Goal: Task Accomplishment & Management: Manage account settings

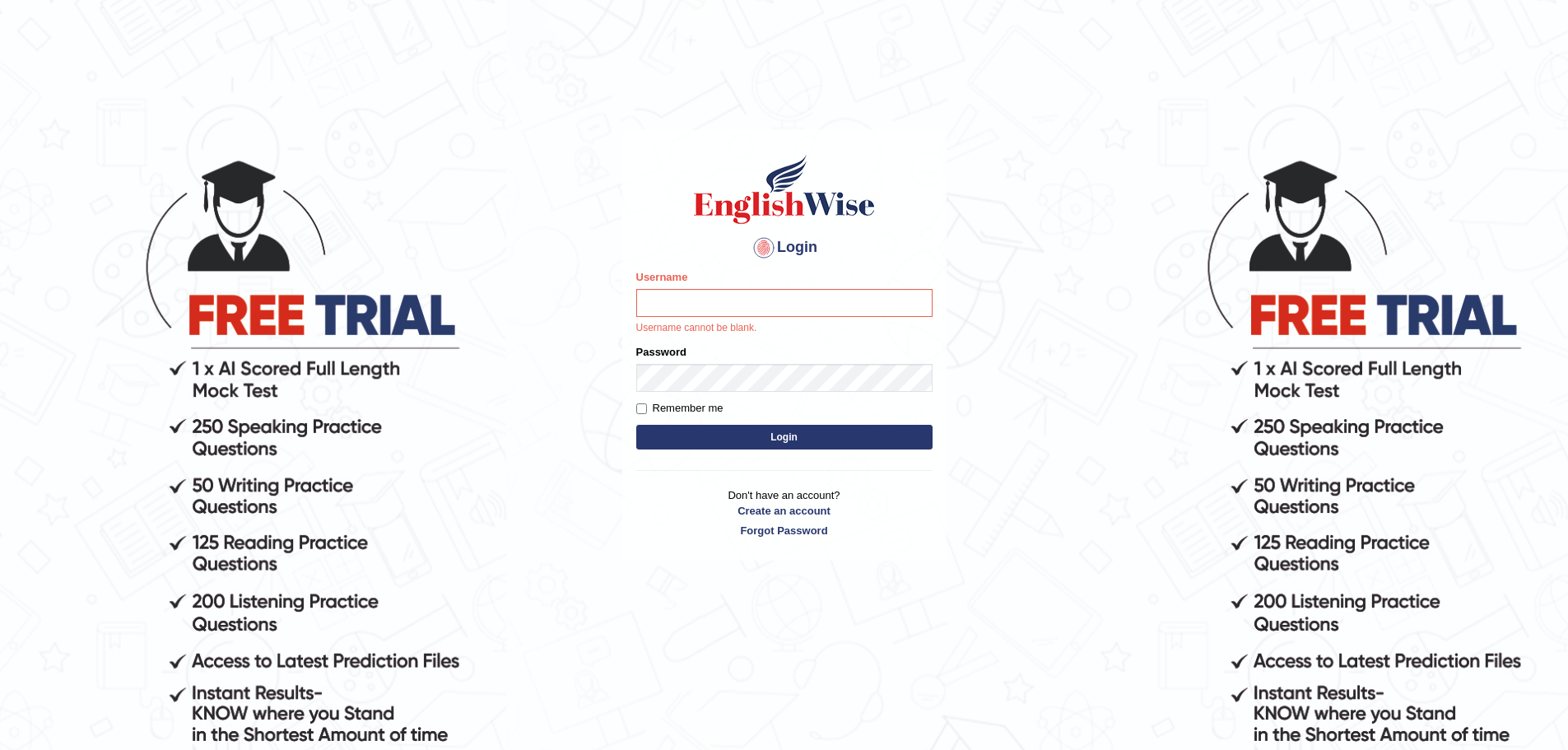
click at [541, 338] on body "Login Please fix the following errors: Username Username cannot be blank. Passw…" at bounding box center [784, 452] width 1568 height 750
click at [761, 310] on input "Username" at bounding box center [784, 302] width 296 height 28
type input "experteducation"
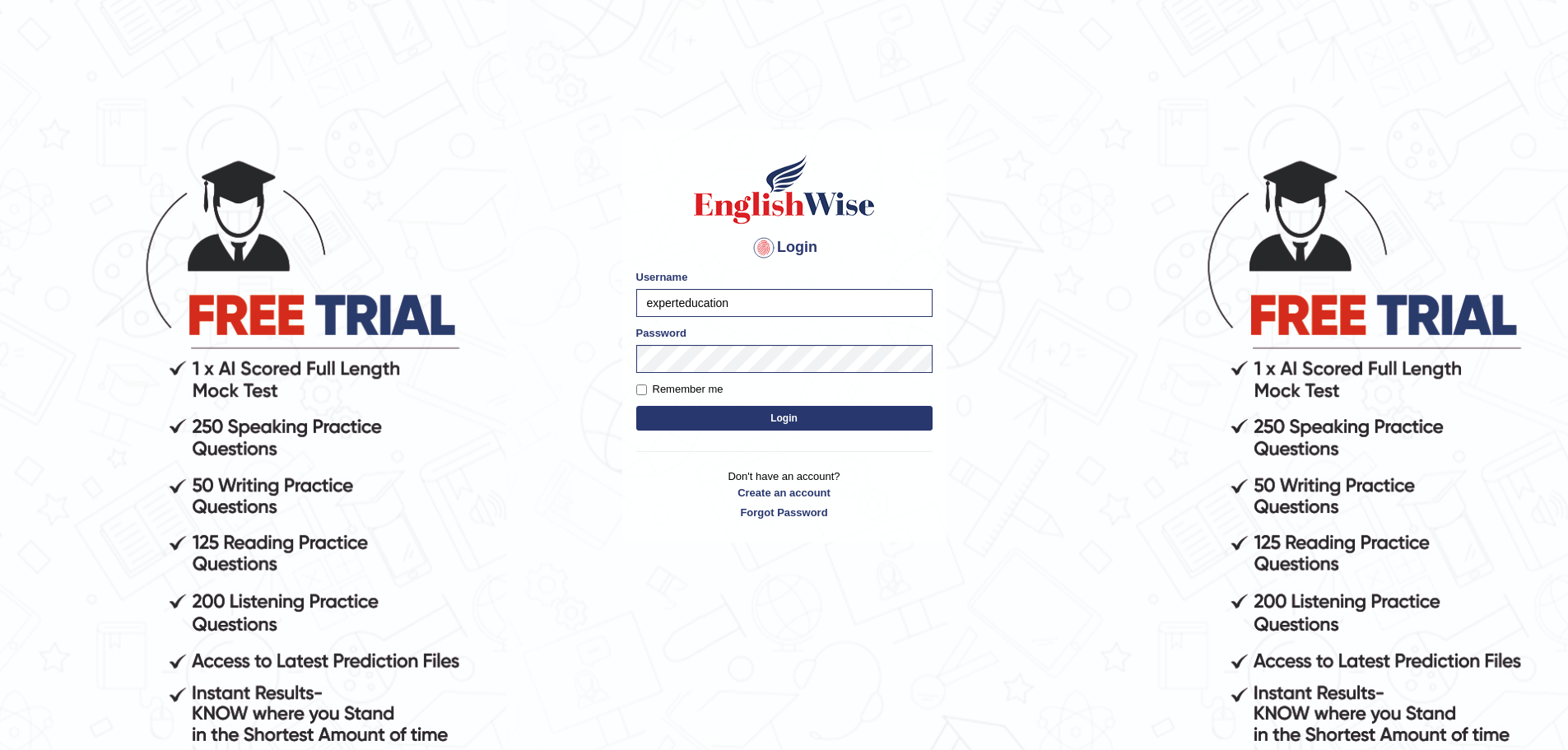
click at [773, 432] on form "Please fix the following errors: Username experteducation Password Remember me …" at bounding box center [784, 351] width 296 height 166
click at [778, 421] on button "Login" at bounding box center [784, 417] width 296 height 24
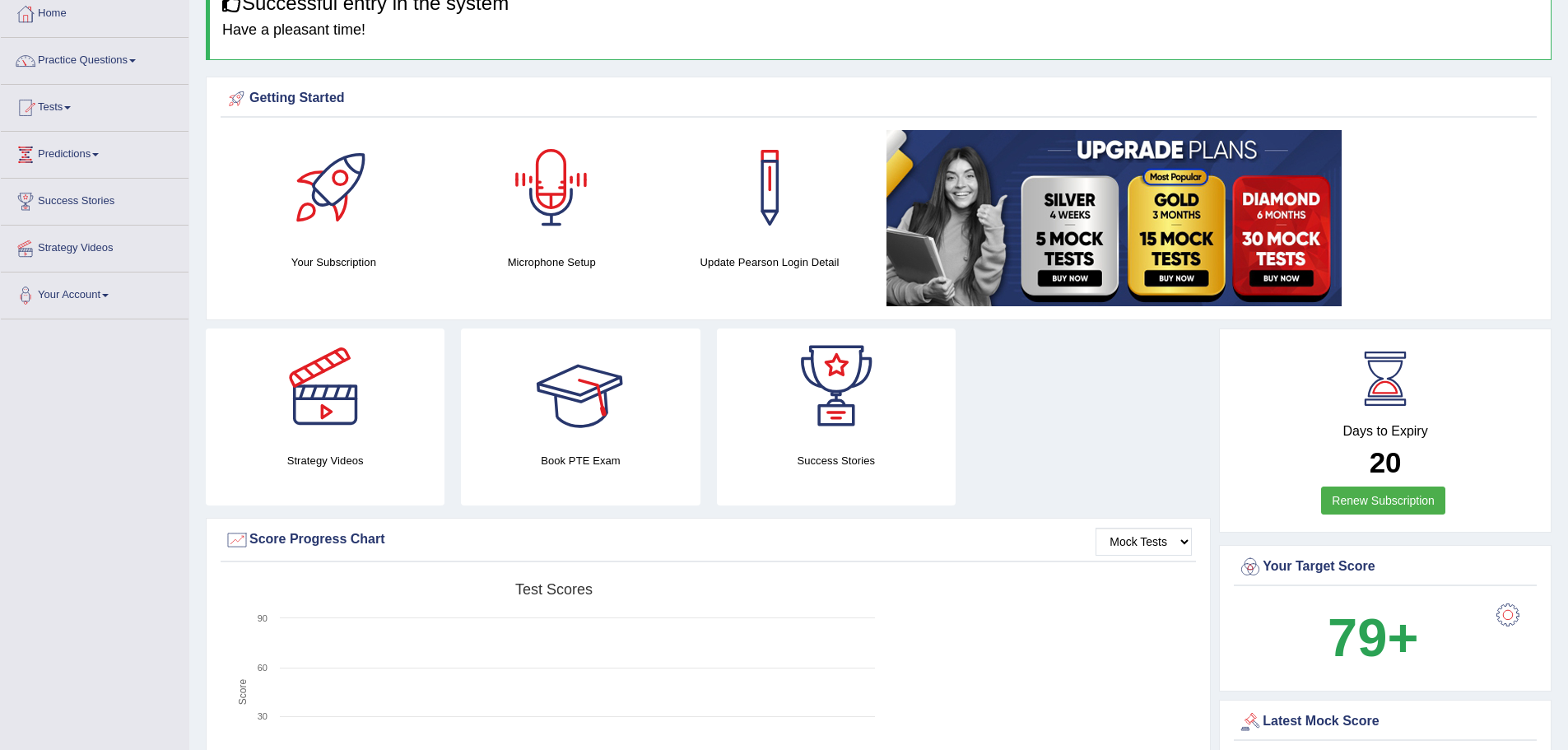
scroll to position [329, 0]
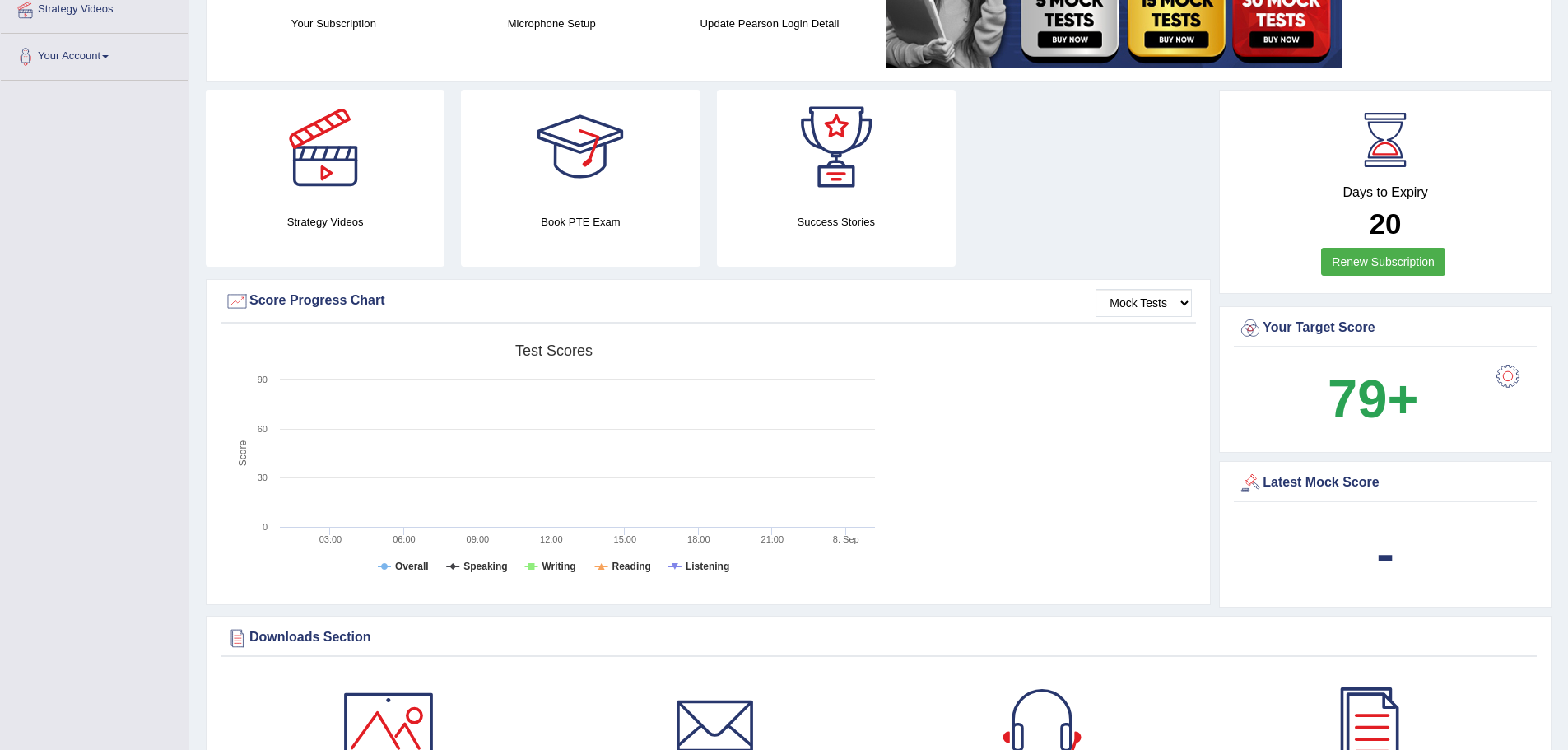
click at [1505, 372] on div at bounding box center [1507, 375] width 33 height 33
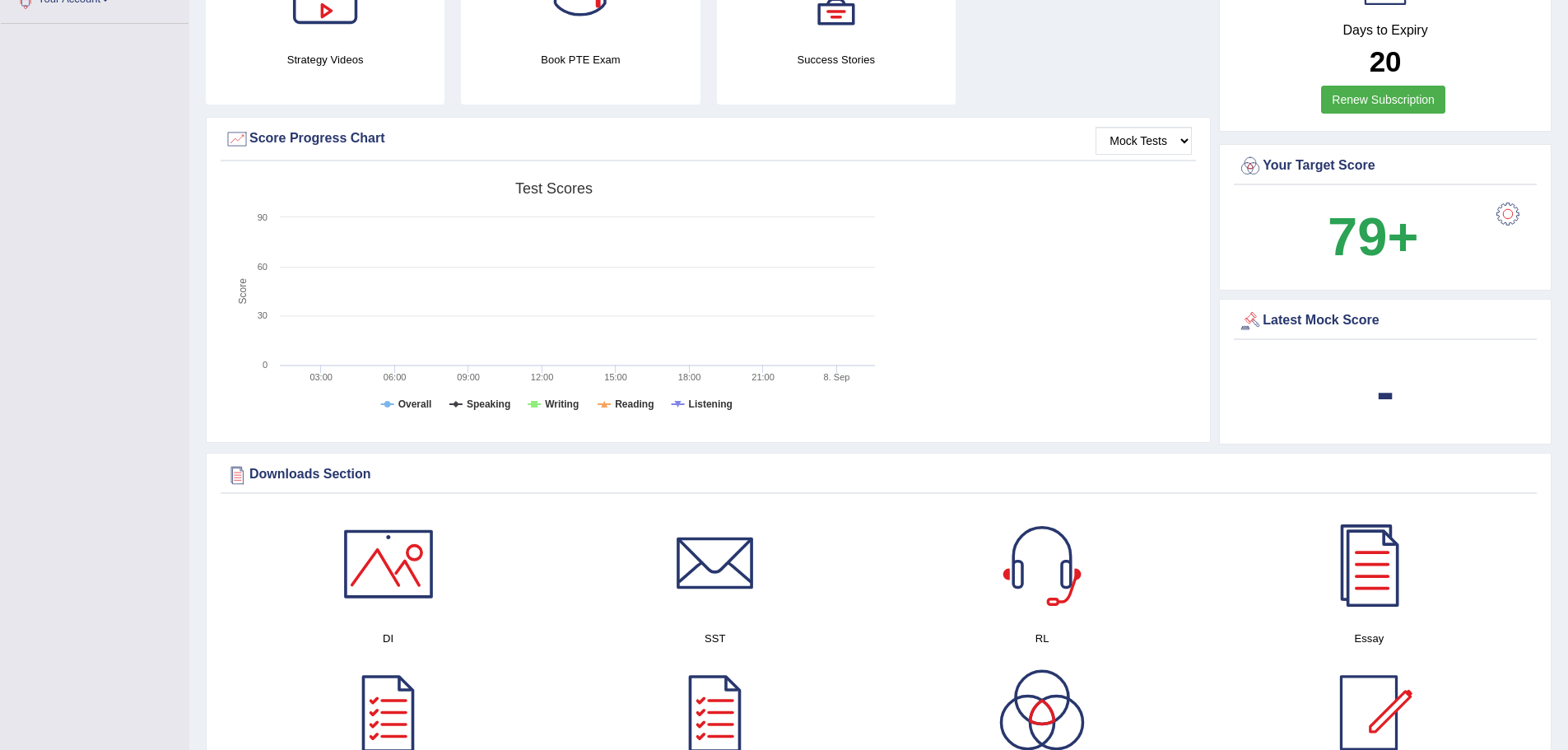
scroll to position [329, 0]
